Goal: Navigation & Orientation: Find specific page/section

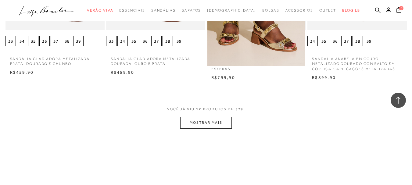
scroll to position [397, 0]
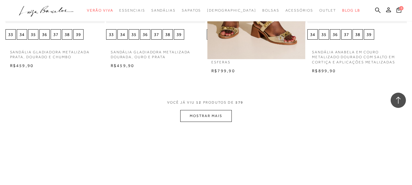
click at [216, 120] on button "MOSTRAR MAIS" at bounding box center [205, 116] width 51 height 12
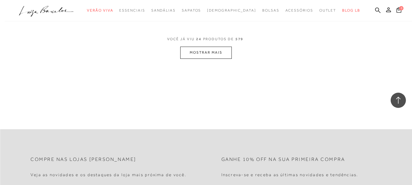
scroll to position [763, 0]
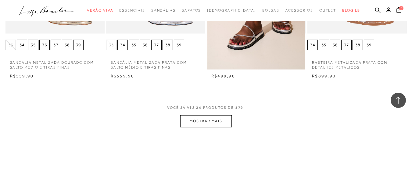
click at [207, 121] on button "MOSTRAR MAIS" at bounding box center [205, 121] width 51 height 12
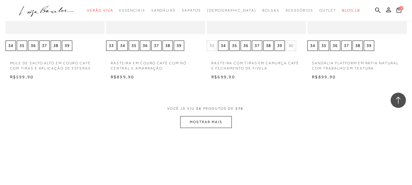
scroll to position [1130, 0]
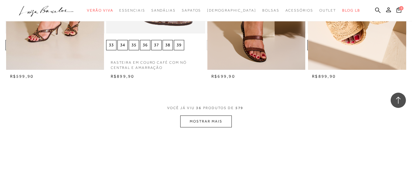
click at [214, 119] on button "MOSTRAR MAIS" at bounding box center [205, 122] width 51 height 12
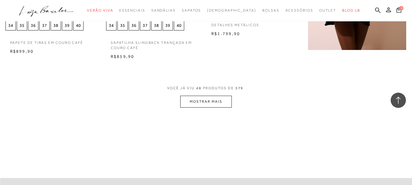
scroll to position [1526, 0]
click at [216, 101] on button "MOSTRAR MAIS" at bounding box center [205, 102] width 51 height 12
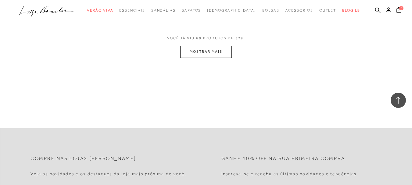
scroll to position [1893, 0]
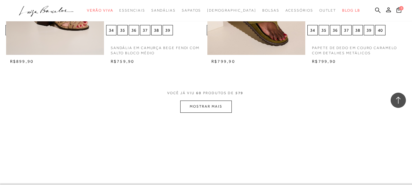
click at [205, 110] on button "MOSTRAR MAIS" at bounding box center [205, 107] width 51 height 12
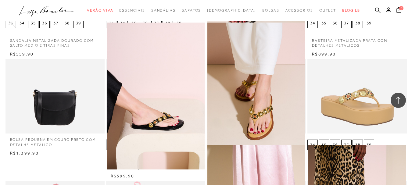
scroll to position [794, 0]
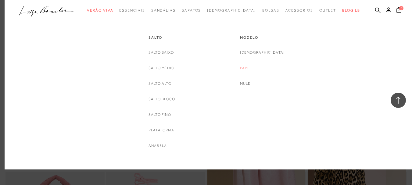
click at [255, 68] on link "Papete" at bounding box center [247, 68] width 15 height 6
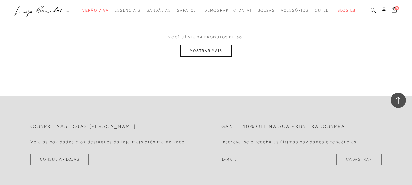
scroll to position [1130, 0]
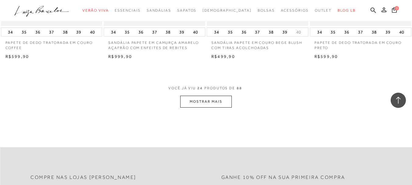
click at [214, 99] on button "MOSTRAR MAIS" at bounding box center [205, 102] width 51 height 12
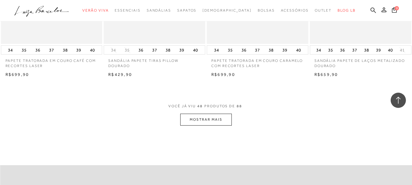
scroll to position [2290, 0]
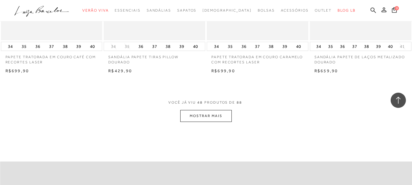
click at [222, 110] on button "MOSTRAR MAIS" at bounding box center [205, 116] width 51 height 12
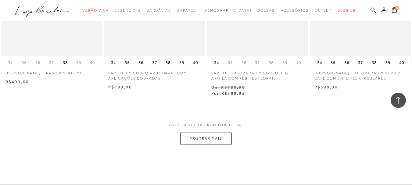
scroll to position [3450, 0]
click at [227, 132] on button "MOSTRAR MAIS" at bounding box center [205, 138] width 51 height 12
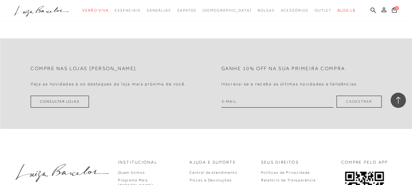
scroll to position [4213, 0]
